Goal: Use online tool/utility: Utilize a website feature to perform a specific function

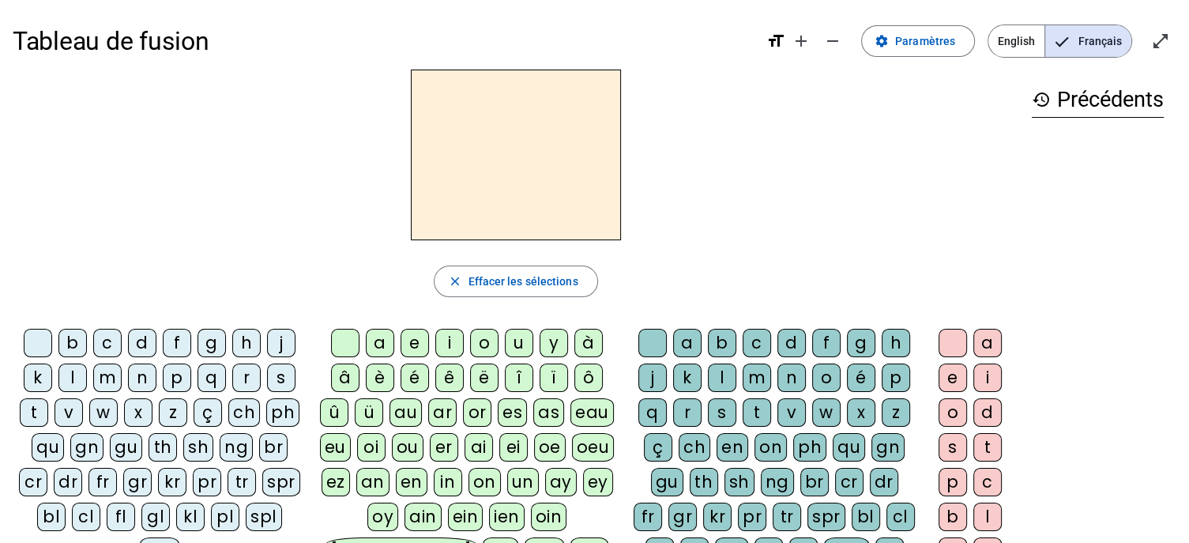
click at [70, 413] on div "v" at bounding box center [69, 412] width 28 height 28
click at [382, 337] on div "a" at bounding box center [380, 343] width 28 height 28
click at [695, 442] on div "ch" at bounding box center [695, 447] width 32 height 28
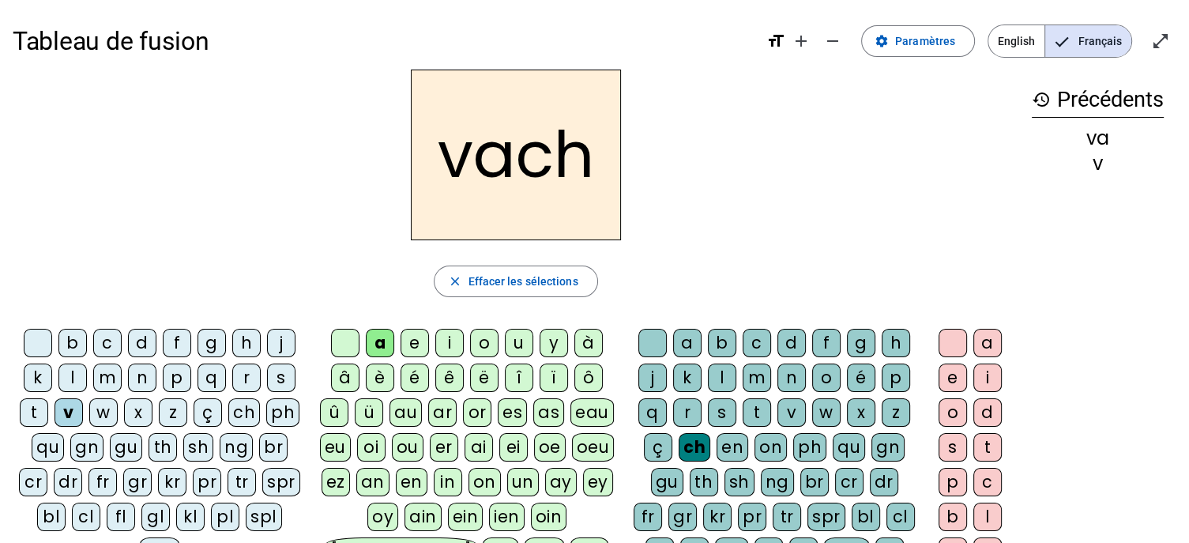
click at [948, 374] on div "e" at bounding box center [953, 377] width 28 height 28
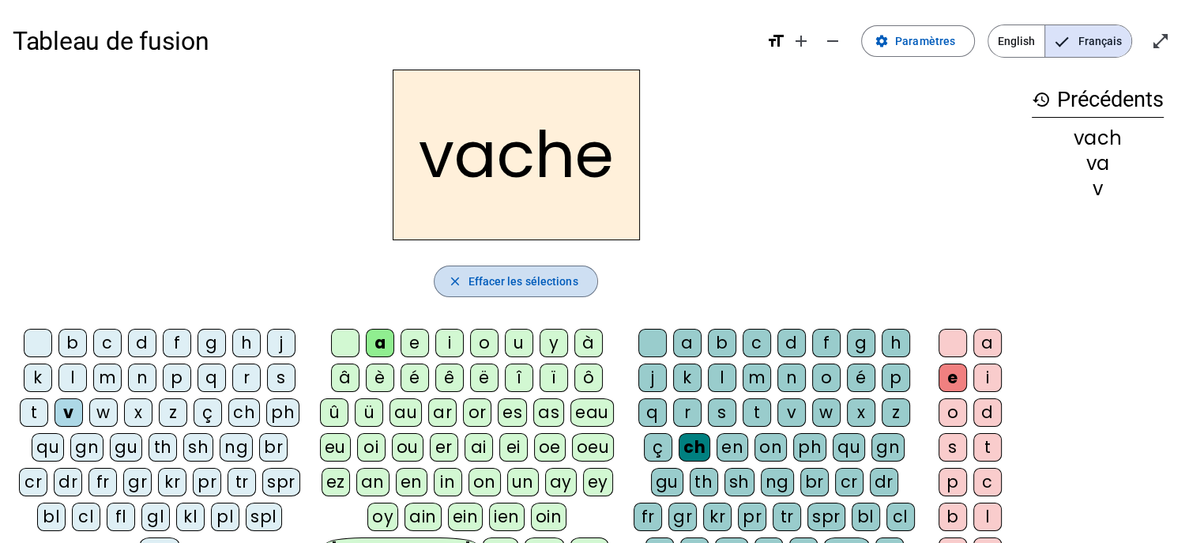
click at [506, 284] on span "Effacer les sélections" at bounding box center [523, 281] width 110 height 19
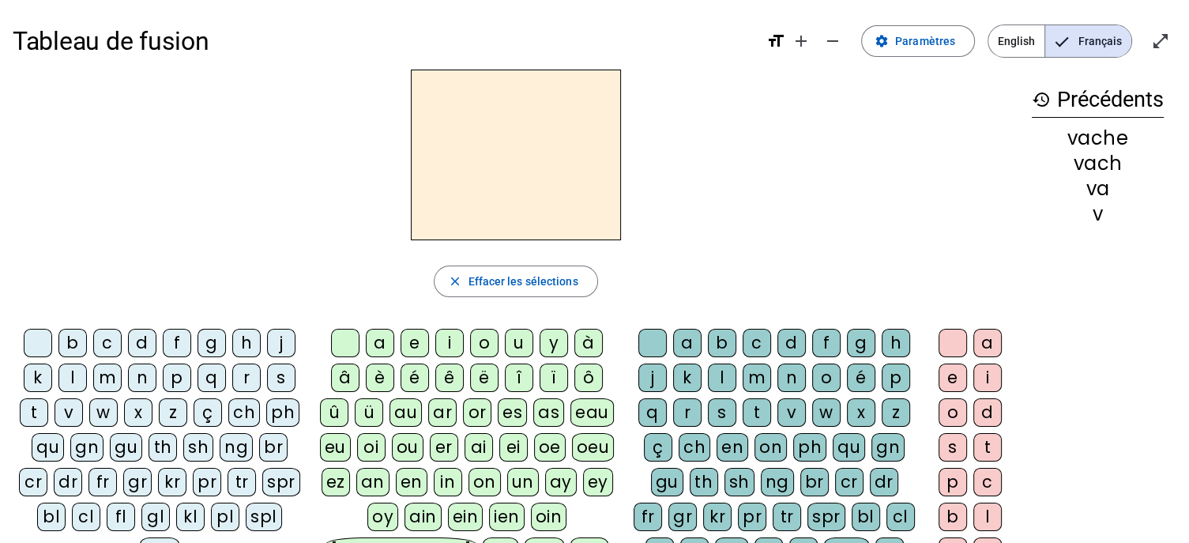
click at [243, 340] on div "h" at bounding box center [246, 343] width 28 height 28
click at [381, 339] on div "a" at bounding box center [380, 343] width 28 height 28
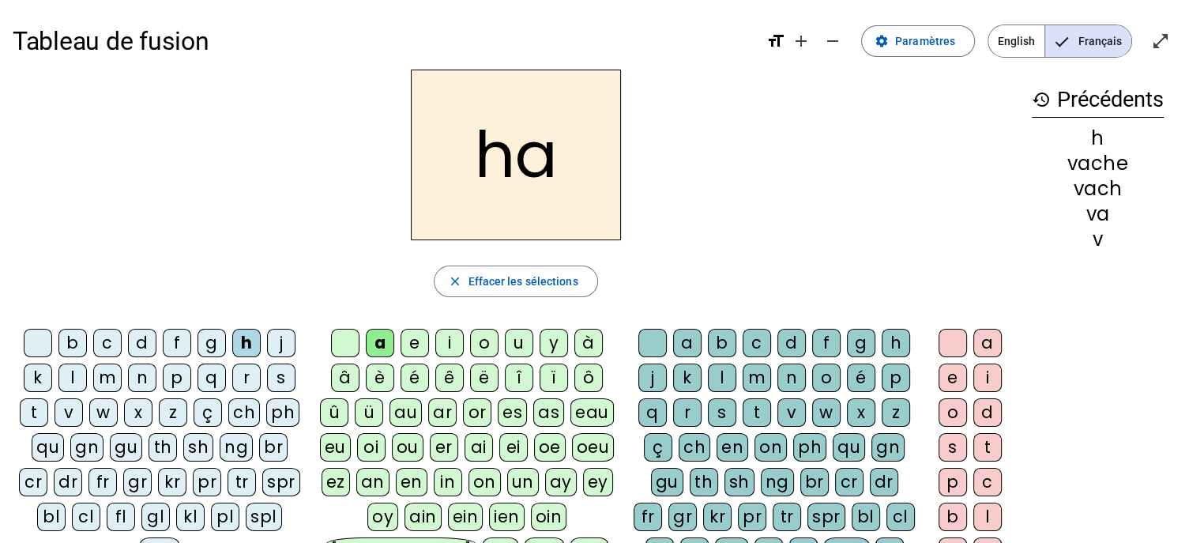
click at [698, 444] on div "ch" at bounding box center [695, 447] width 32 height 28
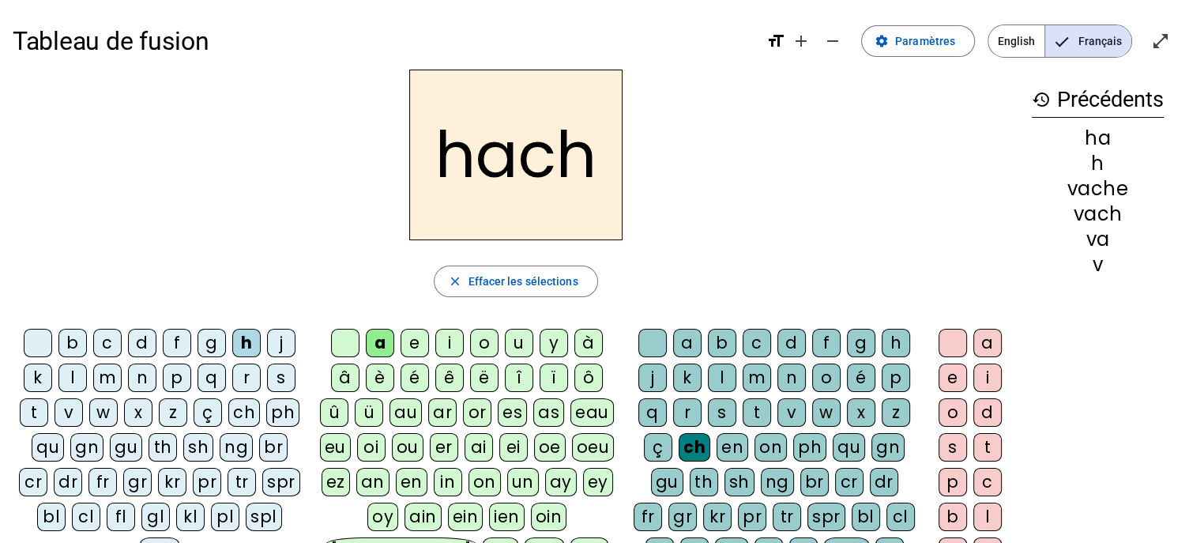
click at [947, 378] on div "e" at bounding box center [953, 377] width 28 height 28
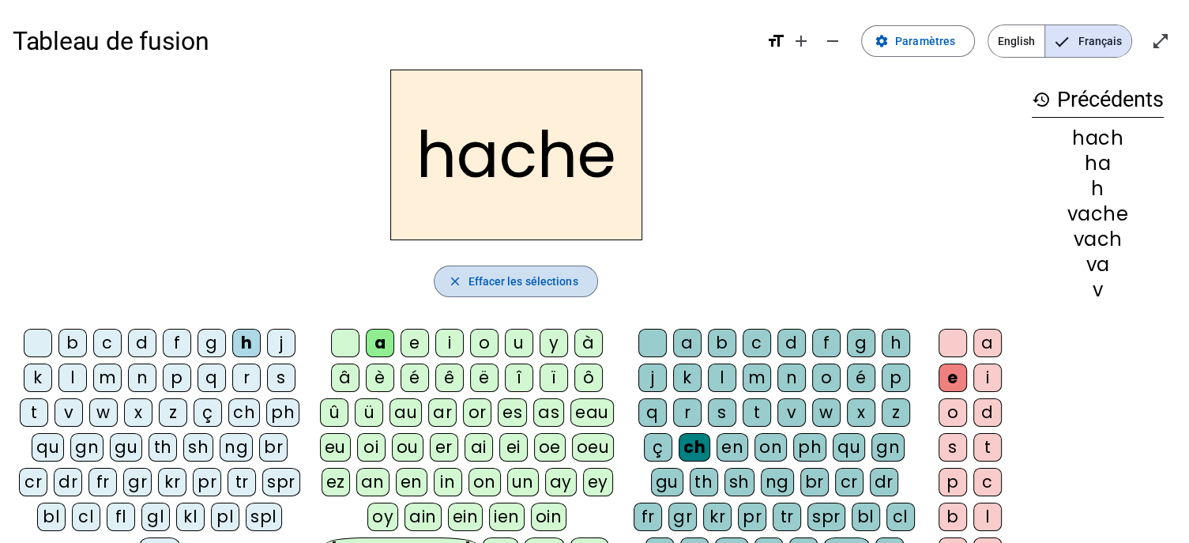
click at [511, 276] on span "Effacer les sélections" at bounding box center [523, 281] width 110 height 19
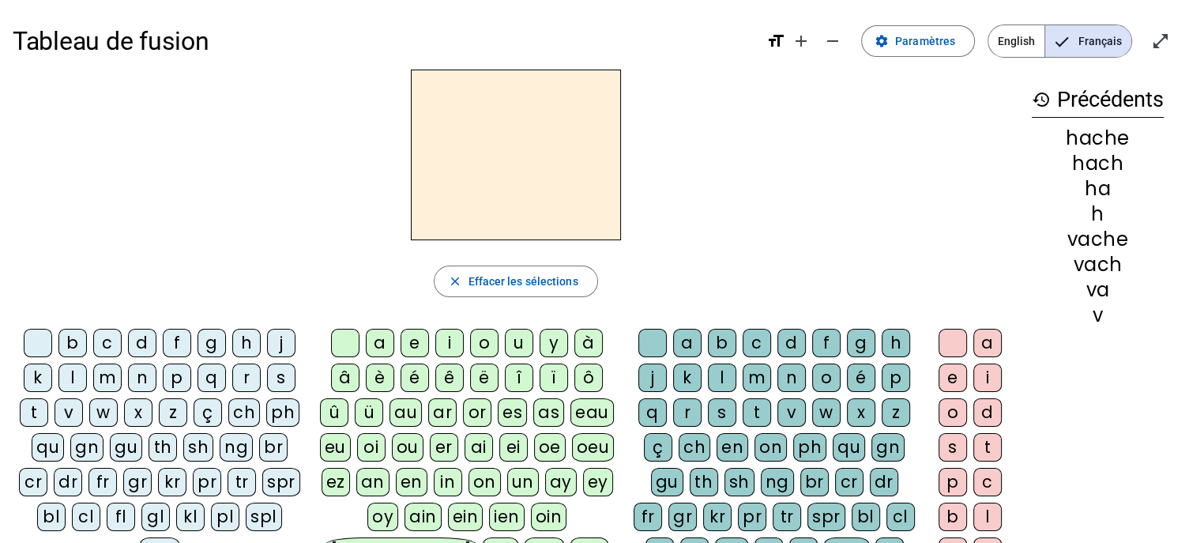
click at [275, 380] on div "s" at bounding box center [281, 377] width 28 height 28
click at [382, 340] on div "a" at bounding box center [380, 343] width 28 height 28
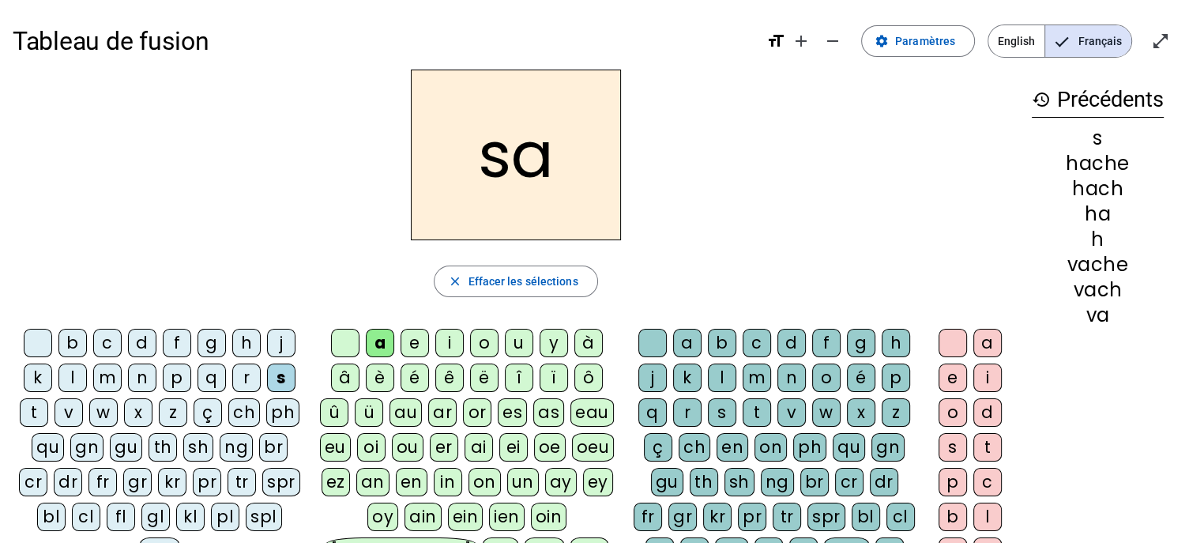
click at [695, 442] on div "ch" at bounding box center [695, 447] width 32 height 28
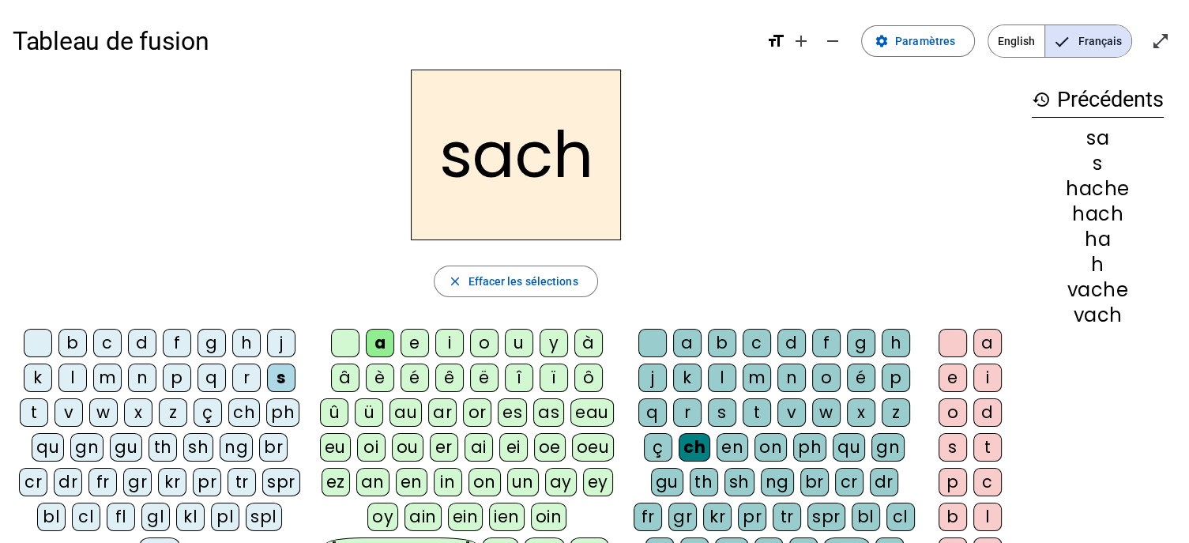
click at [949, 378] on div "e" at bounding box center [953, 377] width 28 height 28
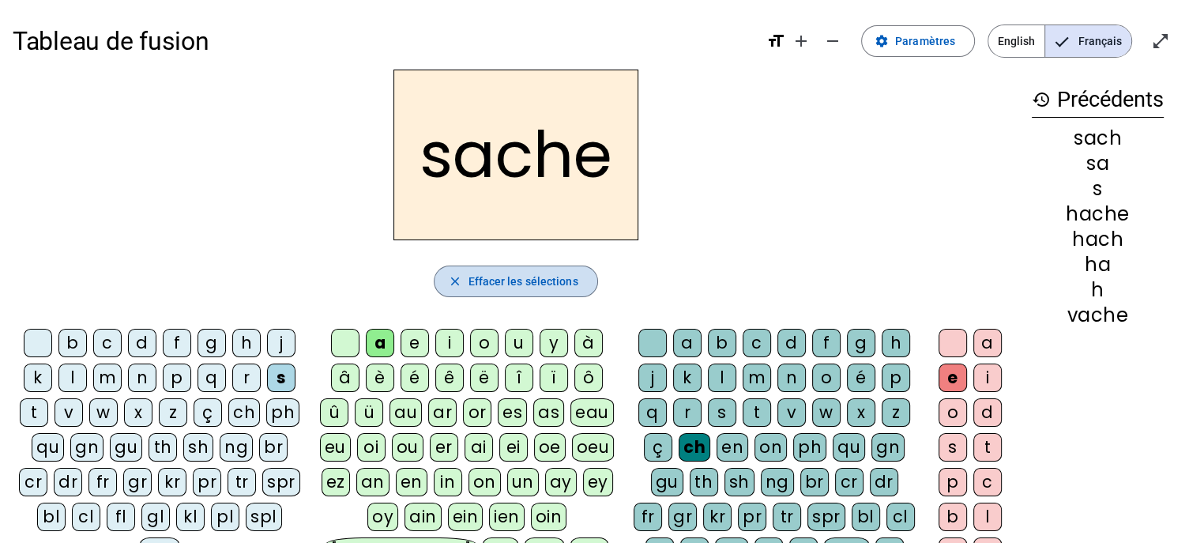
click at [502, 286] on span "Effacer les sélections" at bounding box center [523, 281] width 110 height 19
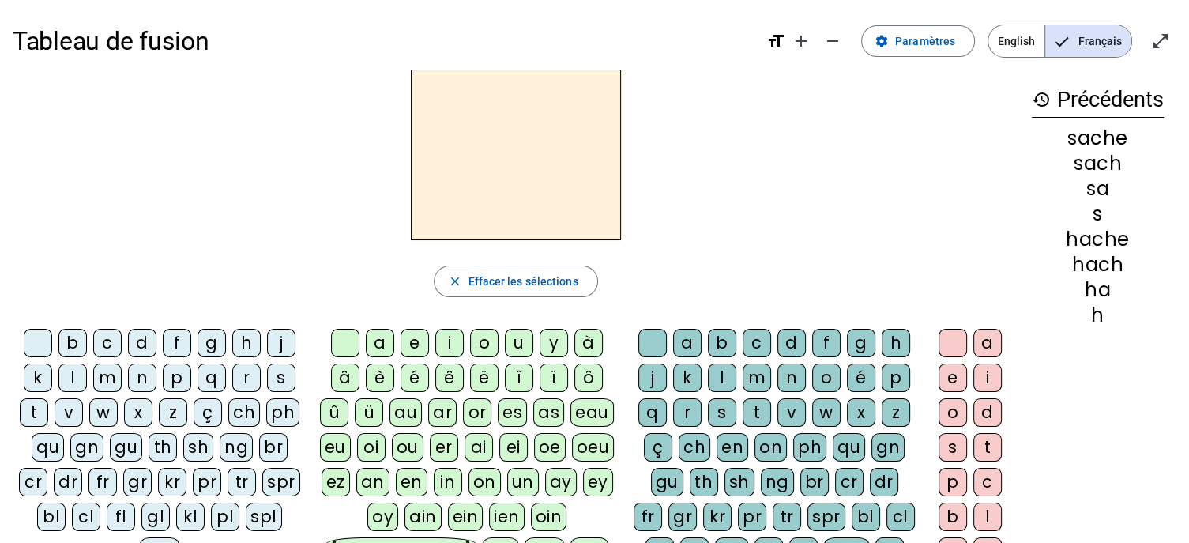
click at [32, 410] on div "t" at bounding box center [34, 412] width 28 height 28
click at [382, 340] on div "a" at bounding box center [380, 343] width 28 height 28
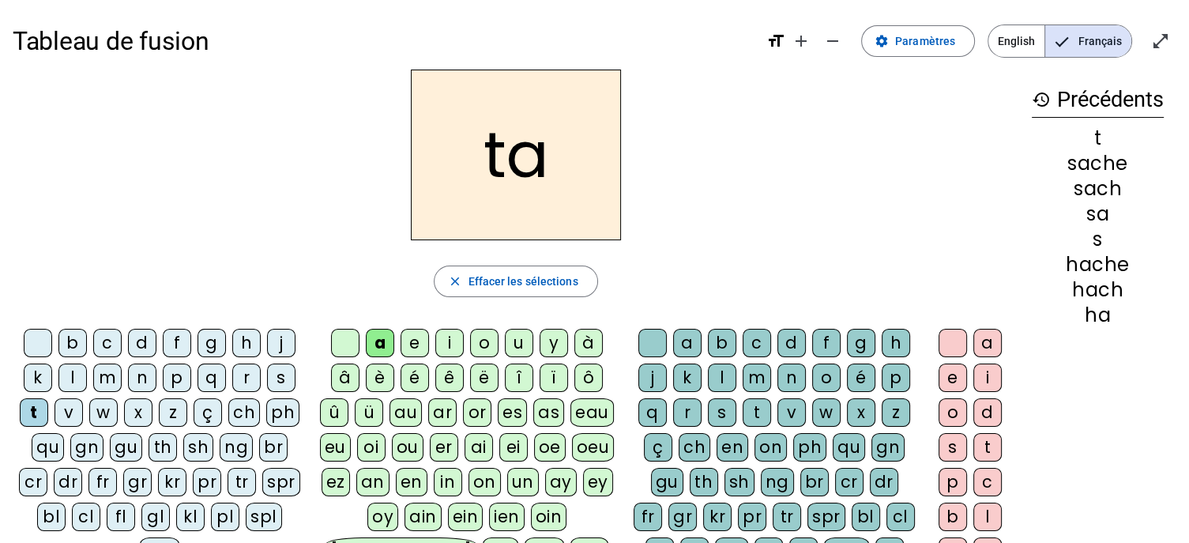
click at [694, 448] on div "ch" at bounding box center [695, 447] width 32 height 28
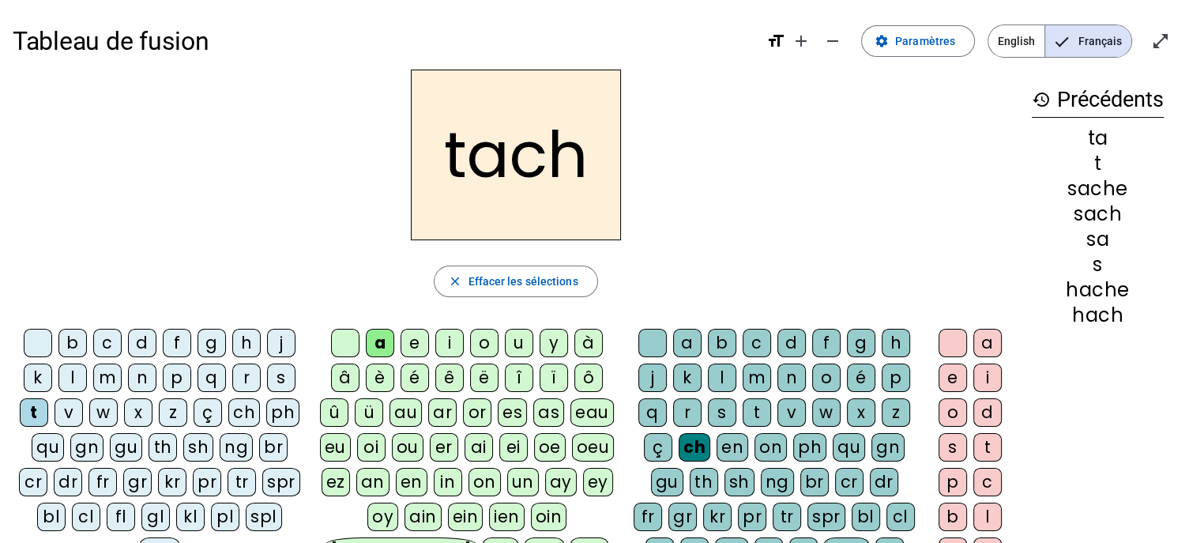
click at [948, 378] on div "e" at bounding box center [953, 377] width 28 height 28
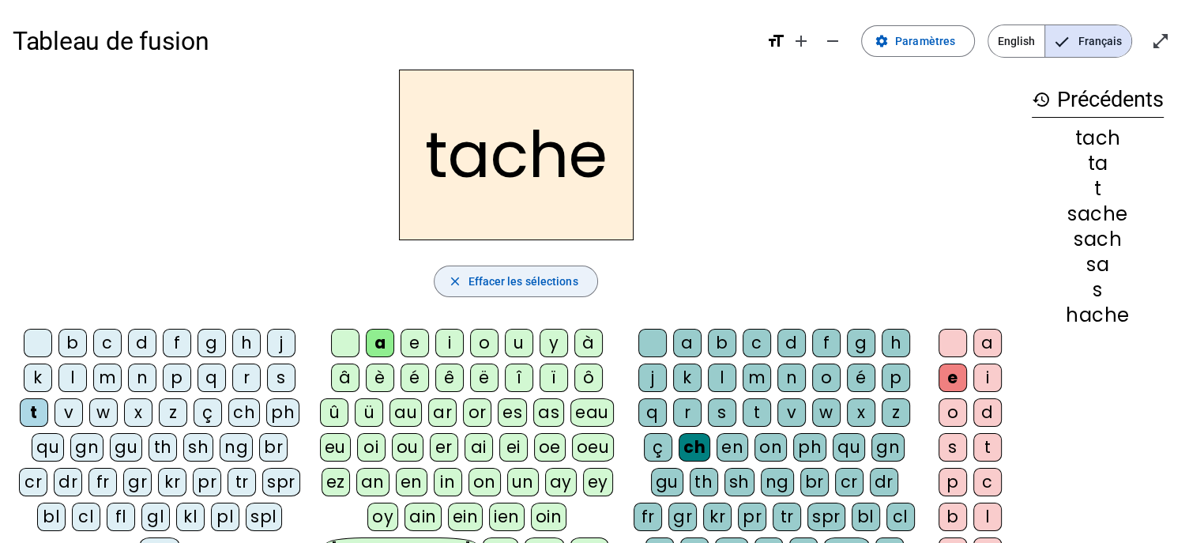
click at [554, 289] on span "Effacer les sélections" at bounding box center [523, 281] width 110 height 19
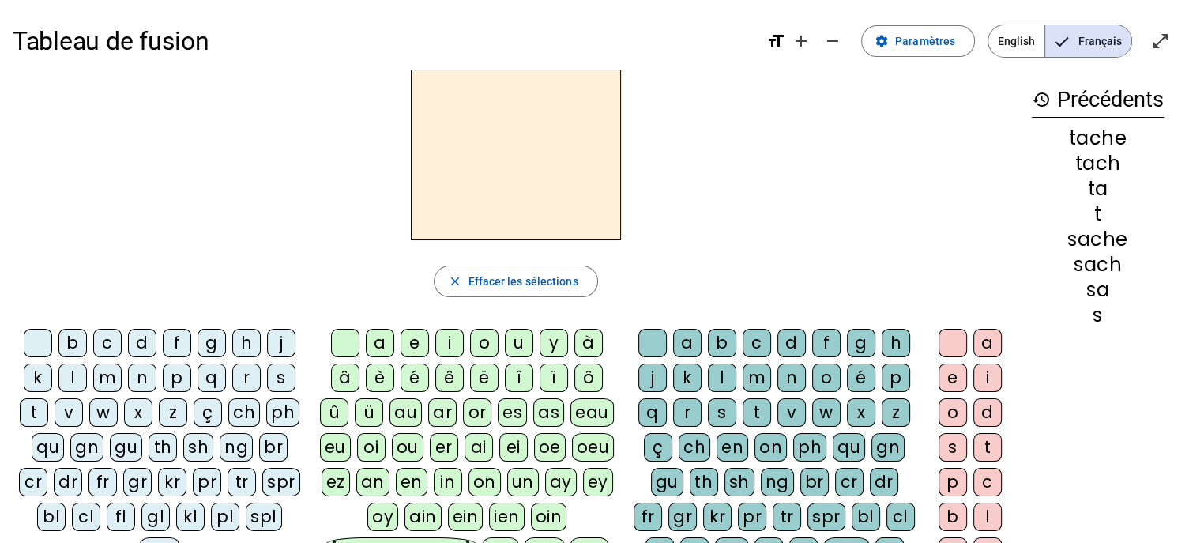
click at [28, 412] on div "t" at bounding box center [34, 412] width 28 height 28
drag, startPoint x: 411, startPoint y: 448, endPoint x: 320, endPoint y: 262, distance: 206.7
click at [320, 262] on div "t close Effacer les sélections b c d f g h j k l m n p q r s t v w x z ç ch ph …" at bounding box center [516, 411] width 1006 height 683
click at [410, 437] on div "ou" at bounding box center [408, 447] width 32 height 28
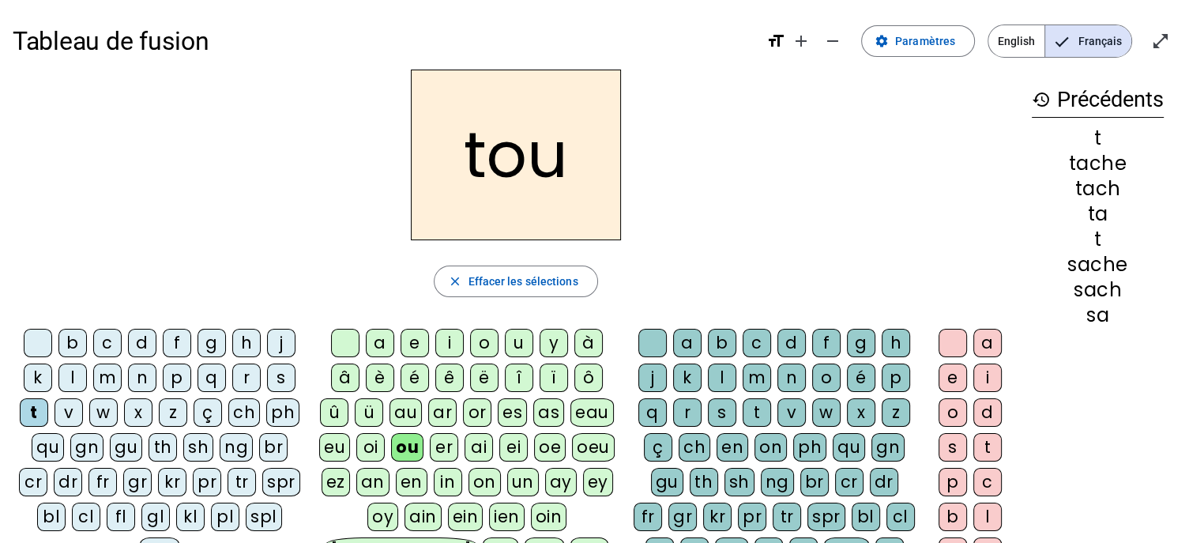
click at [693, 441] on div "ch" at bounding box center [695, 447] width 32 height 28
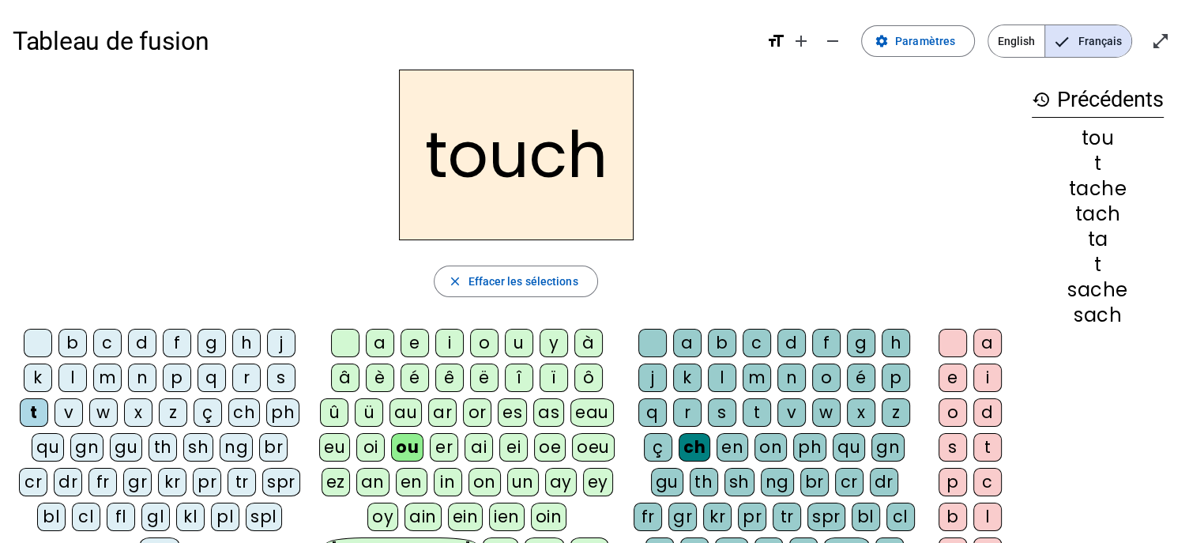
click at [952, 369] on div "e" at bounding box center [953, 377] width 28 height 28
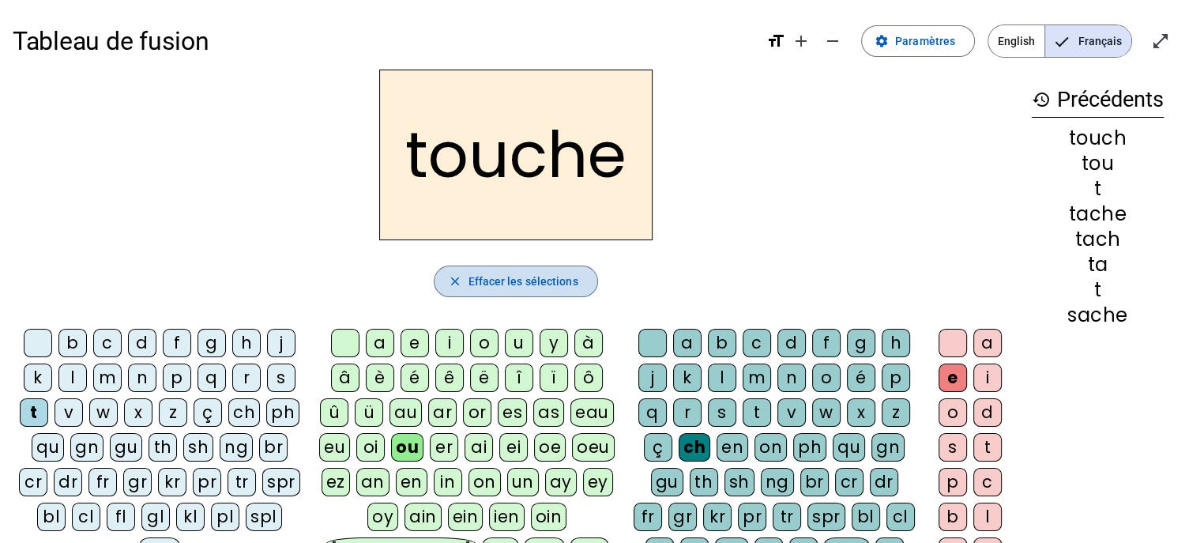
click at [556, 278] on span "Effacer les sélections" at bounding box center [523, 281] width 110 height 19
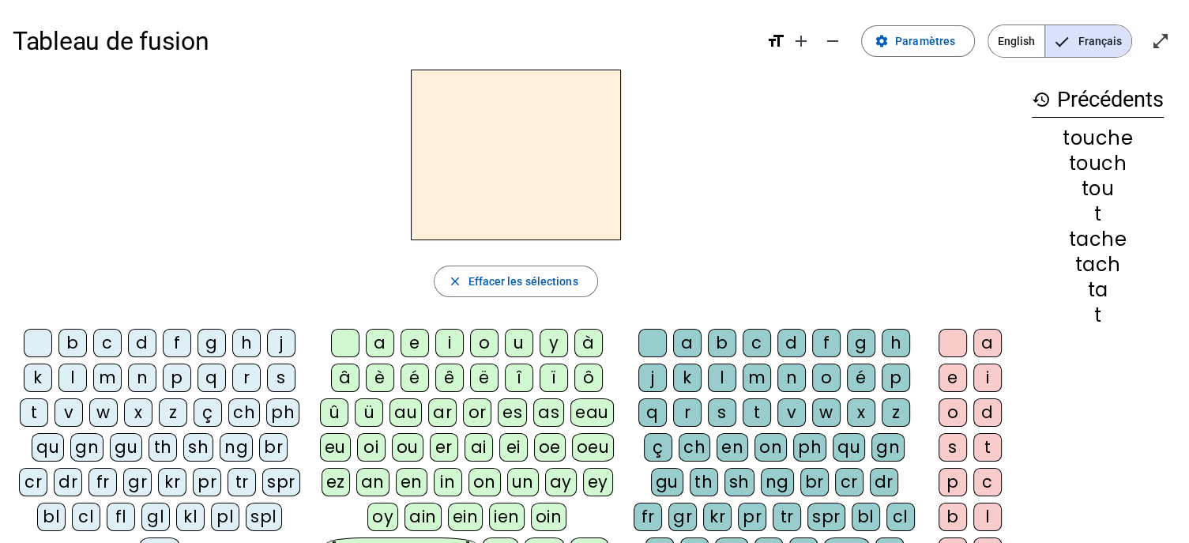
click at [102, 377] on div "m" at bounding box center [107, 377] width 28 height 28
click at [406, 451] on div "ou" at bounding box center [408, 447] width 32 height 28
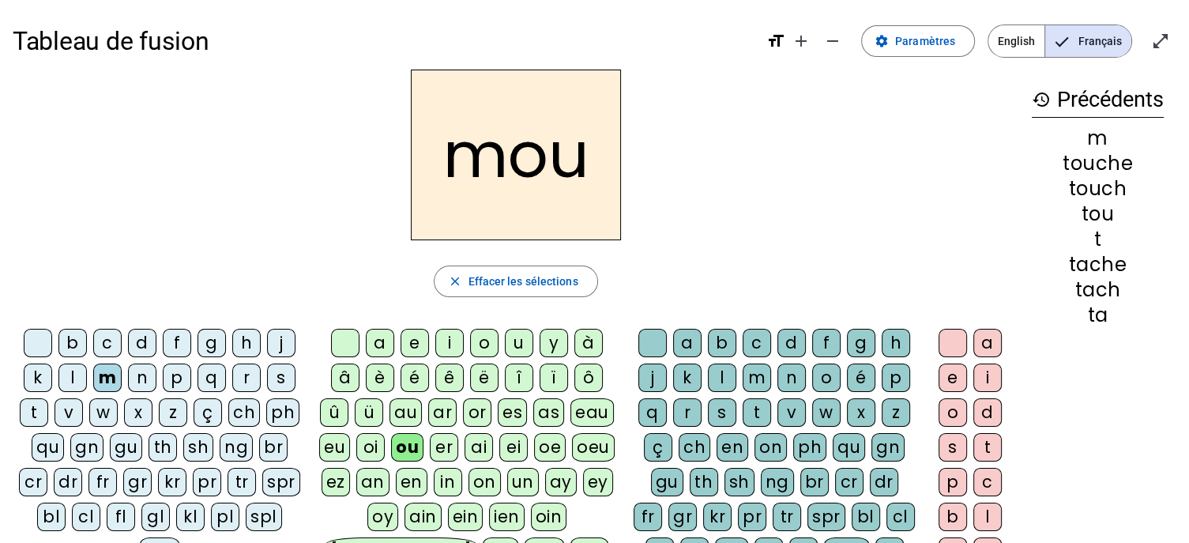
click at [699, 442] on div "ch" at bounding box center [695, 447] width 32 height 28
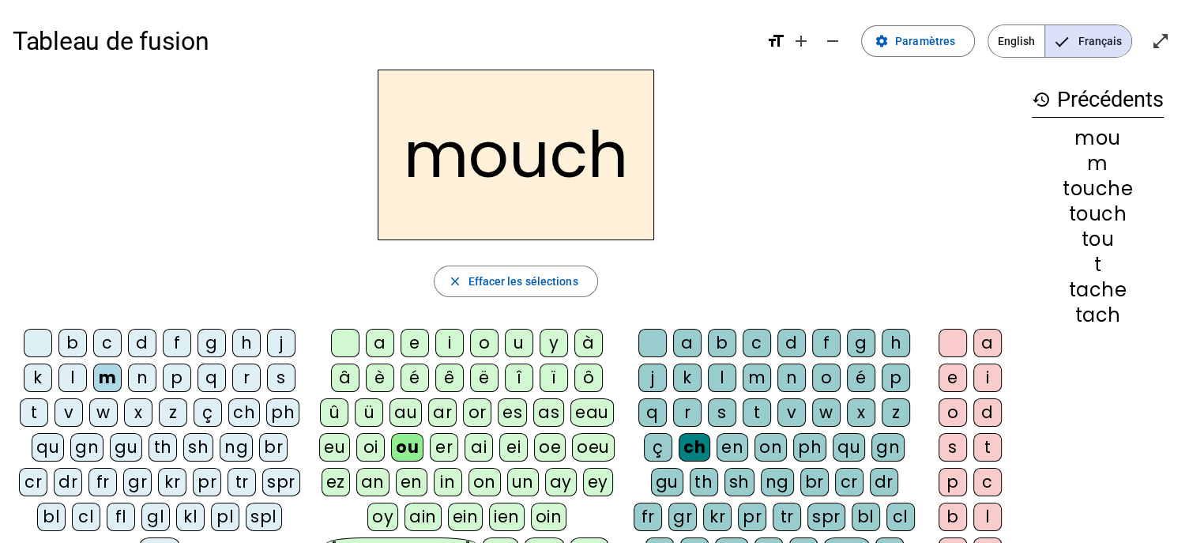
click at [954, 377] on div "e" at bounding box center [953, 377] width 28 height 28
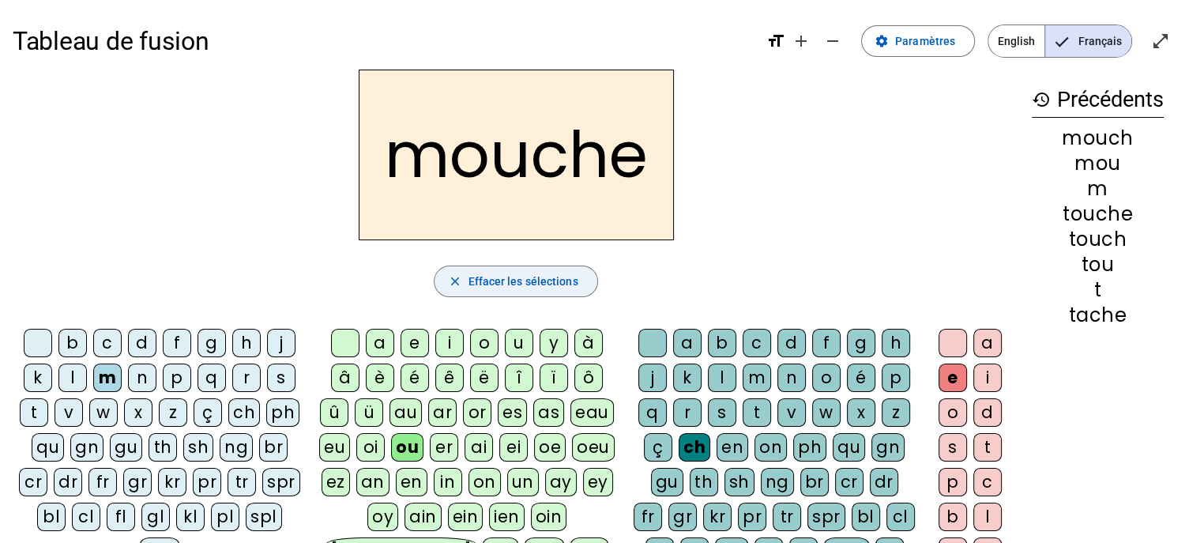
click at [516, 284] on span "Effacer les sélections" at bounding box center [523, 281] width 110 height 19
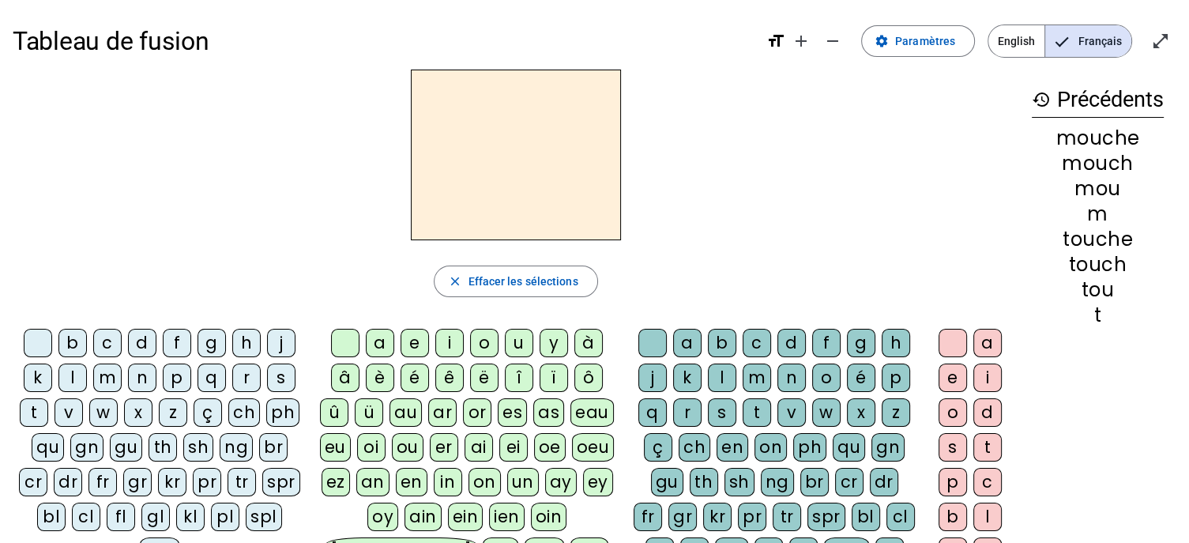
click at [111, 337] on div "c" at bounding box center [107, 343] width 28 height 28
click at [404, 446] on div "ou" at bounding box center [408, 447] width 32 height 28
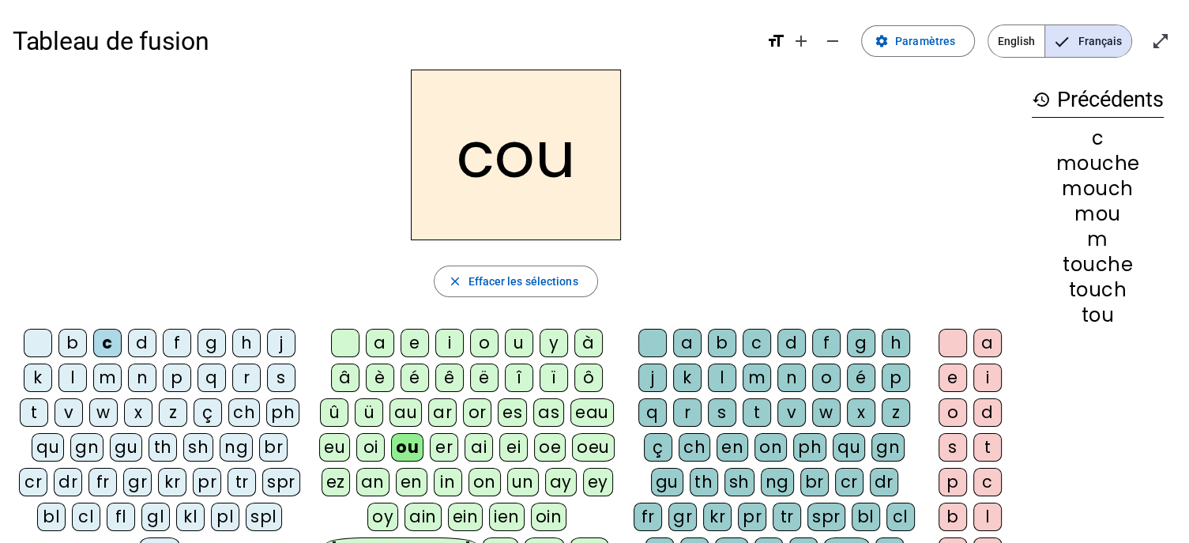
click at [690, 439] on div "ch" at bounding box center [695, 447] width 32 height 28
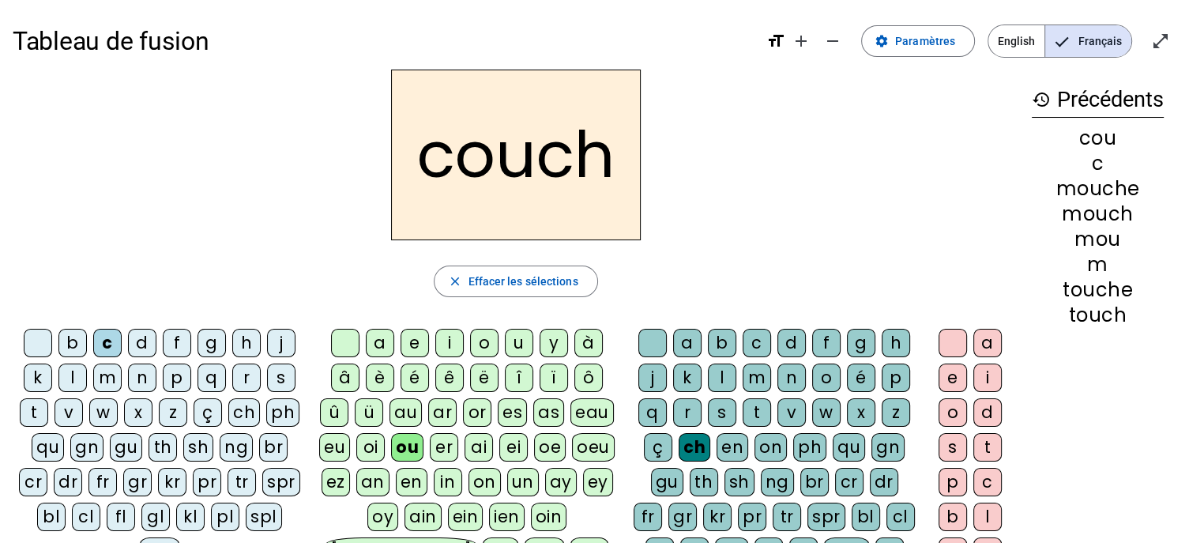
click at [950, 385] on div "e" at bounding box center [953, 377] width 28 height 28
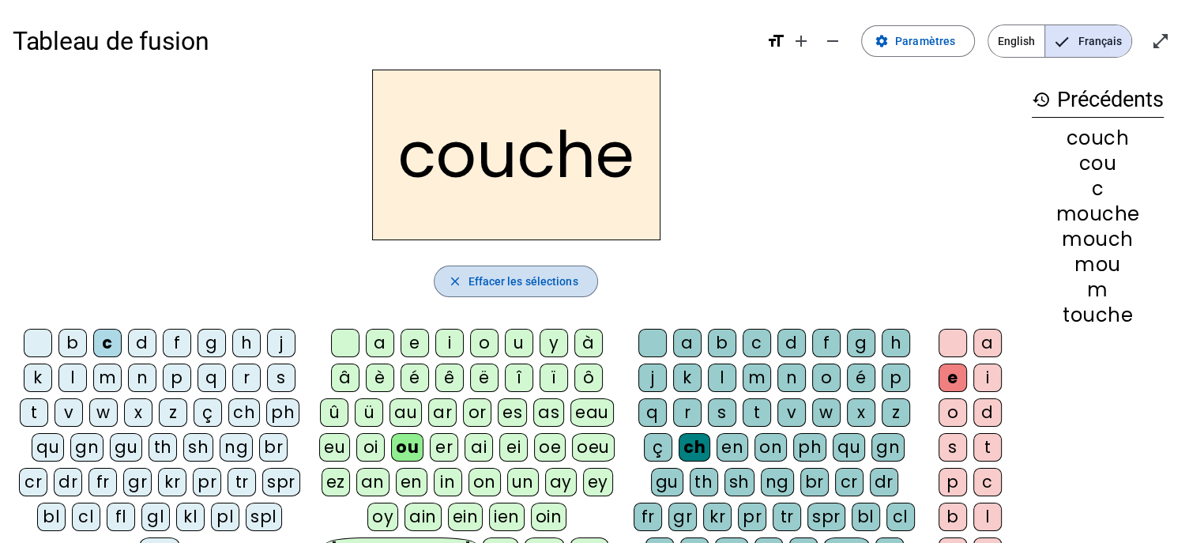
click at [505, 285] on span "Effacer les sélections" at bounding box center [523, 281] width 110 height 19
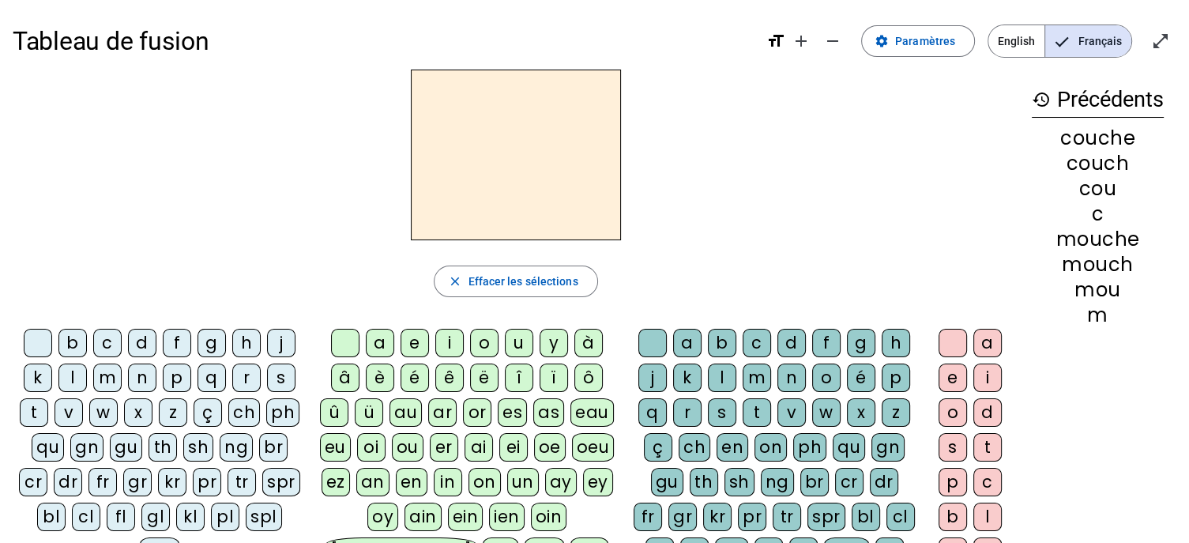
click at [101, 341] on div "c" at bounding box center [107, 343] width 28 height 28
click at [482, 336] on div "o" at bounding box center [484, 343] width 28 height 28
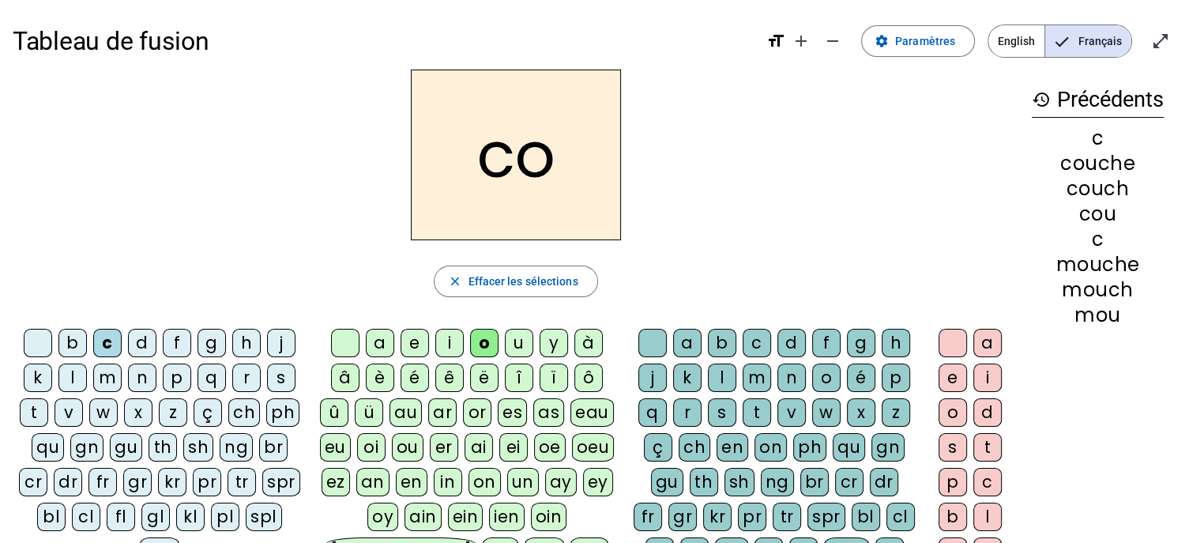
click at [695, 447] on div "ch" at bounding box center [695, 447] width 32 height 28
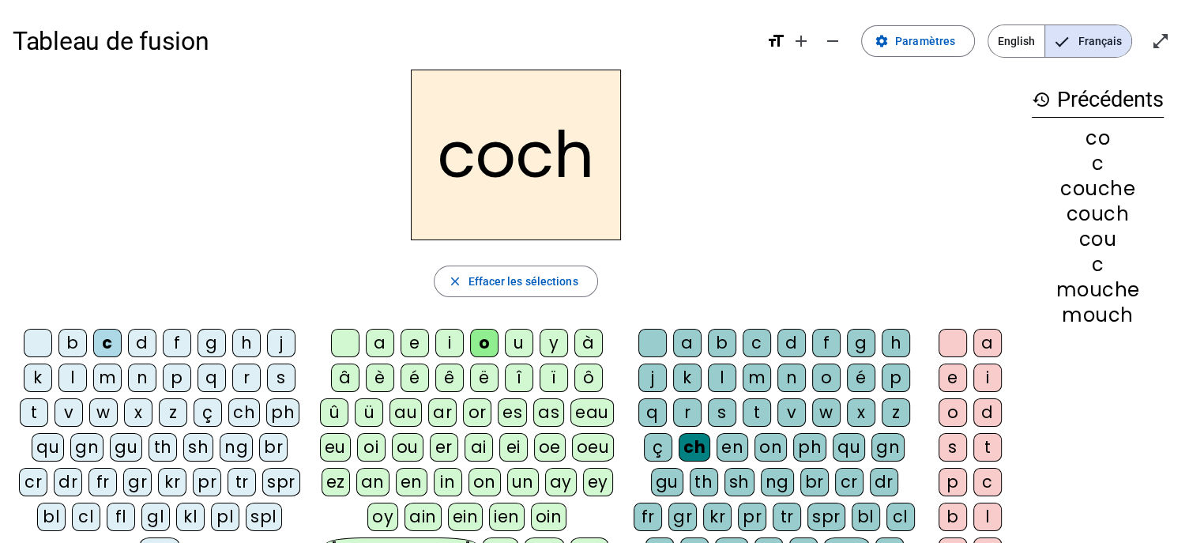
click at [947, 374] on div "e" at bounding box center [953, 377] width 28 height 28
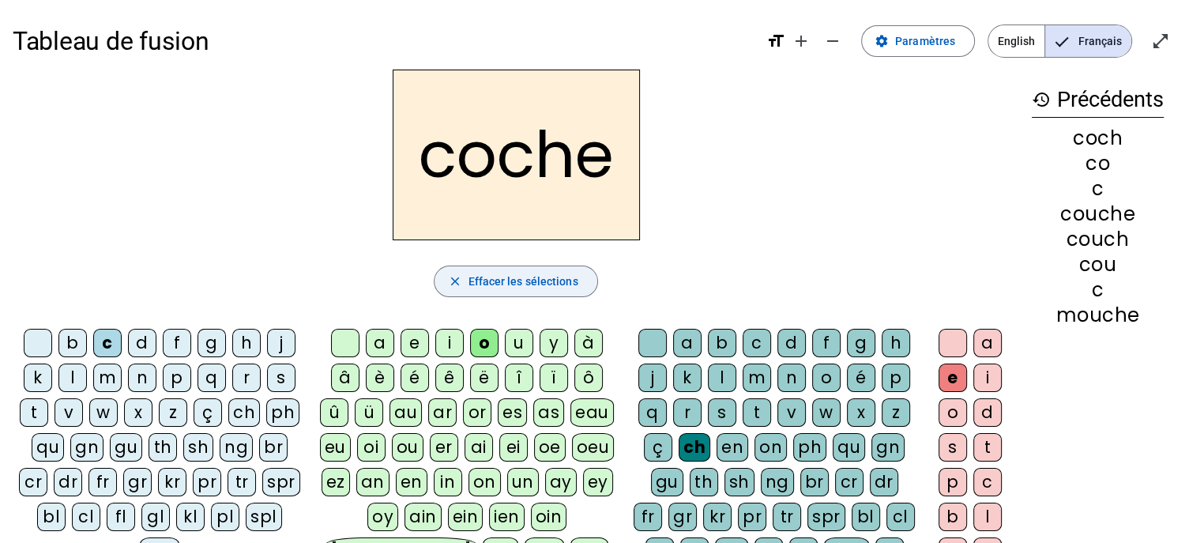
click at [551, 280] on span "Effacer les sélections" at bounding box center [523, 281] width 110 height 19
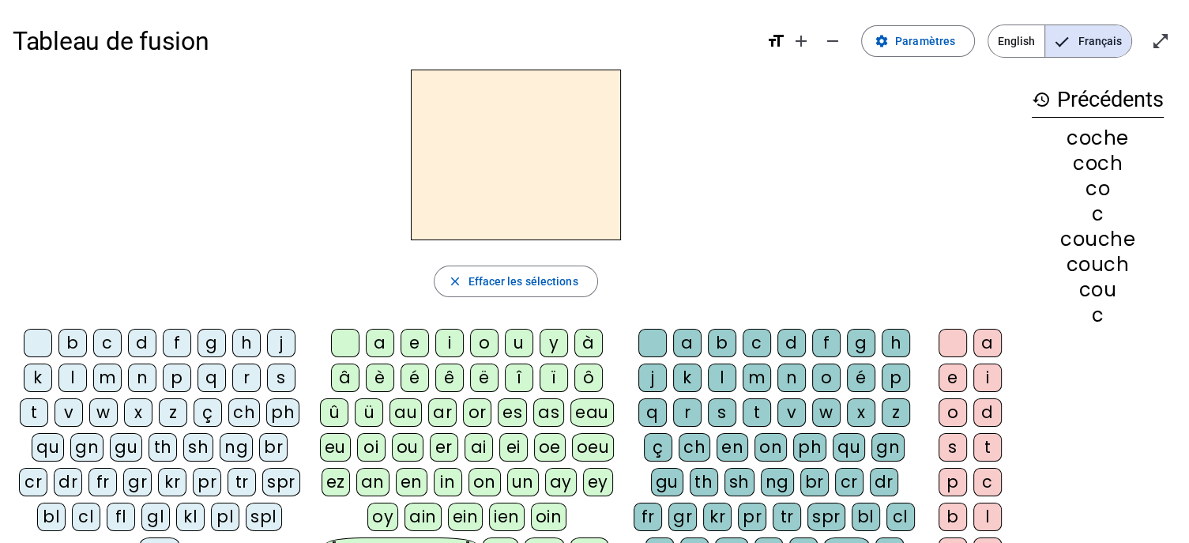
click at [110, 344] on div "c" at bounding box center [107, 343] width 28 height 28
click at [375, 343] on div "a" at bounding box center [380, 343] width 28 height 28
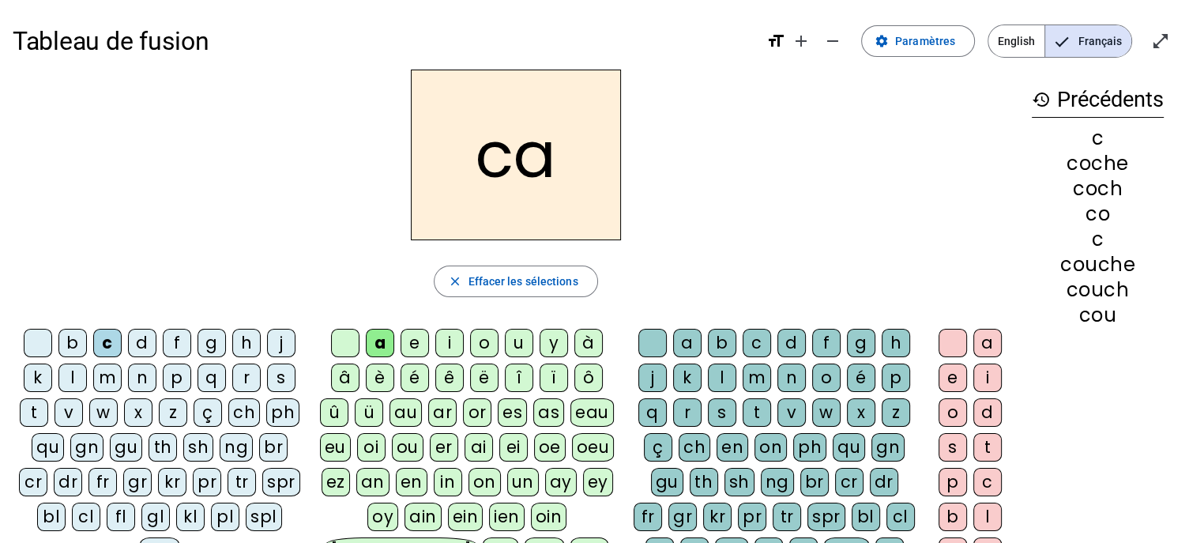
click at [692, 439] on div "ch" at bounding box center [695, 447] width 32 height 28
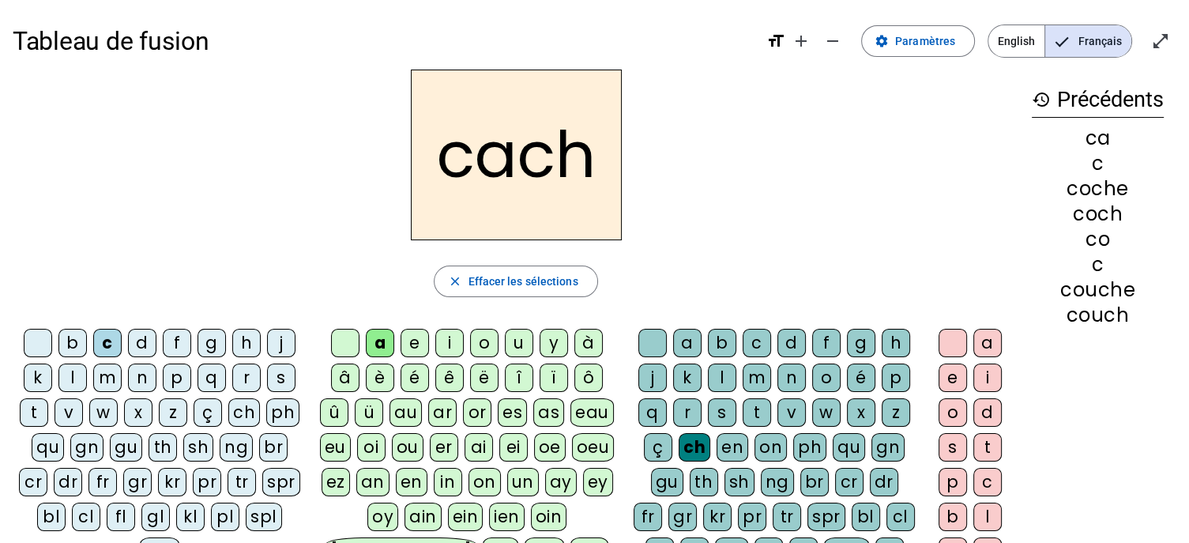
click at [951, 378] on div "e" at bounding box center [953, 377] width 28 height 28
